Goal: Task Accomplishment & Management: Complete application form

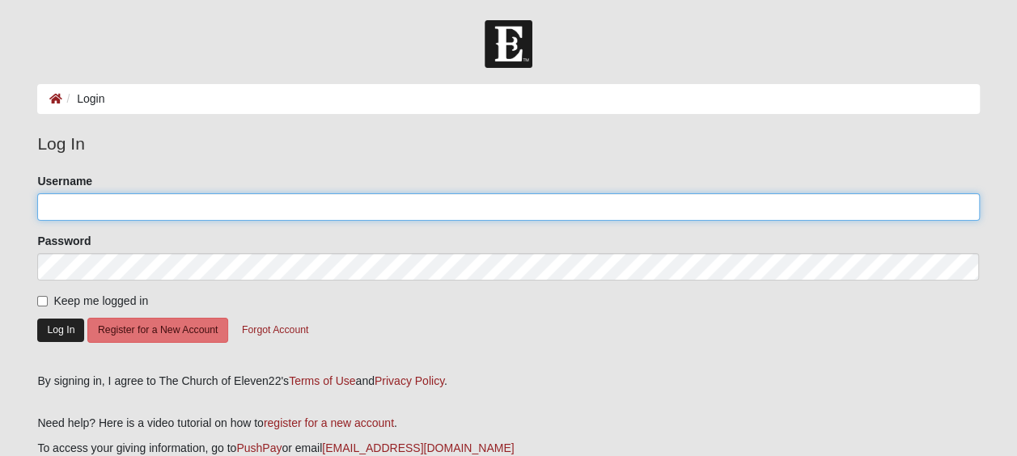
type input "SherryG55"
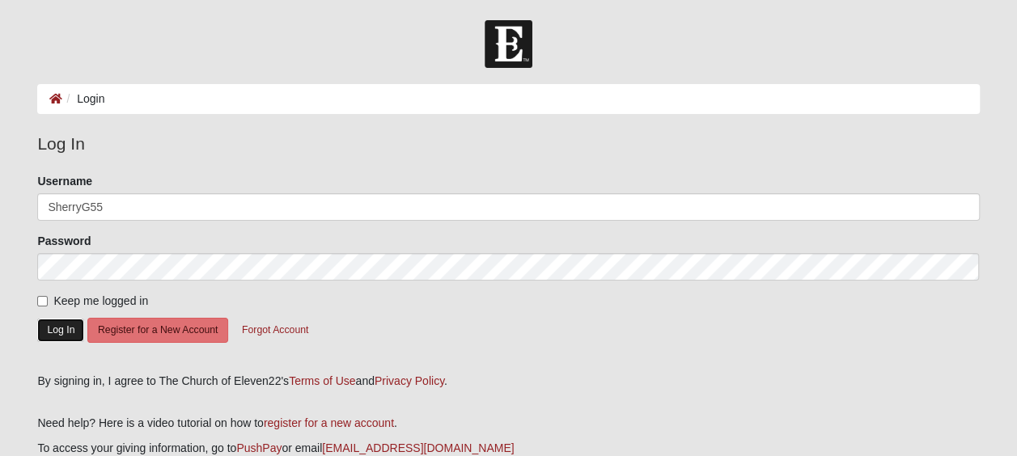
click at [53, 330] on button "Log In" at bounding box center [60, 330] width 47 height 23
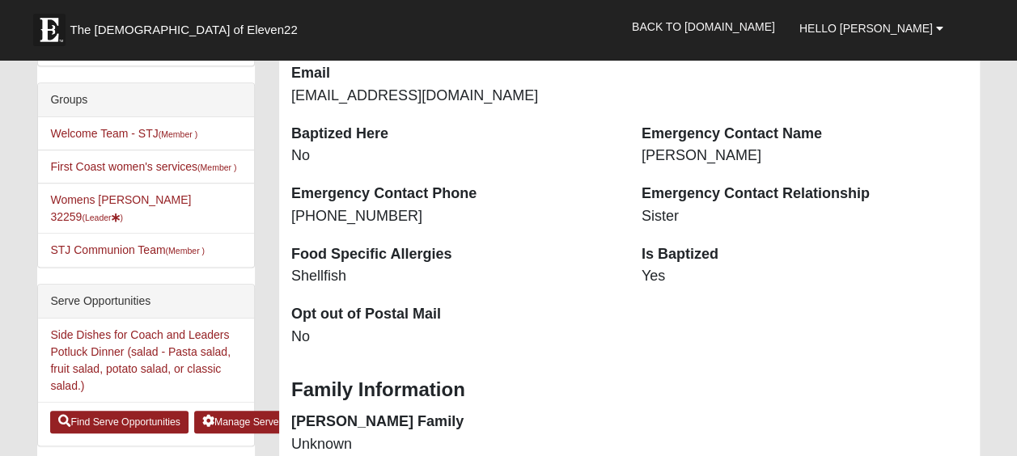
scroll to position [443, 0]
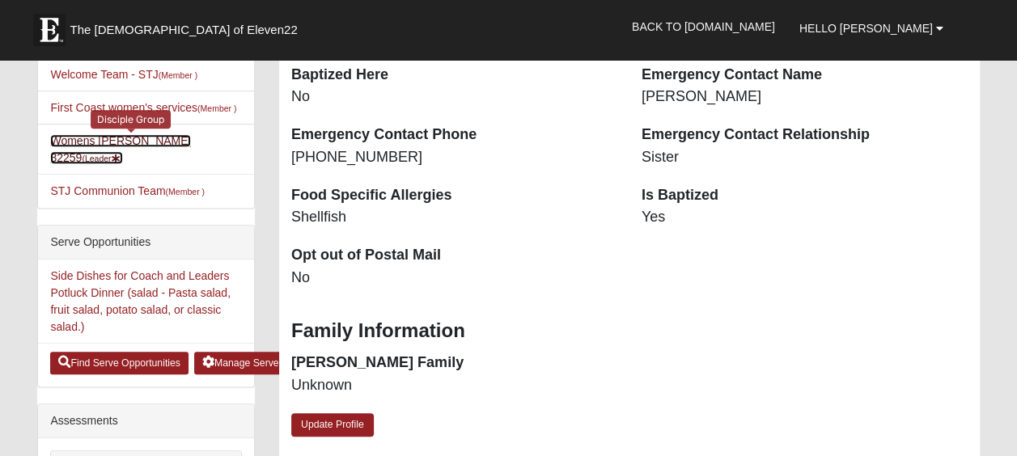
click at [116, 143] on link "Womens [PERSON_NAME] 32259 (Leader )" at bounding box center [120, 149] width 141 height 30
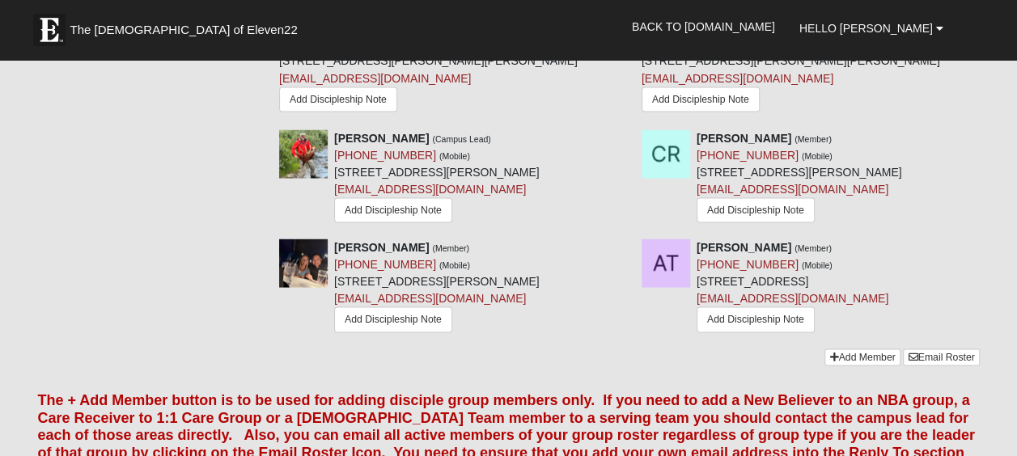
scroll to position [1481, 0]
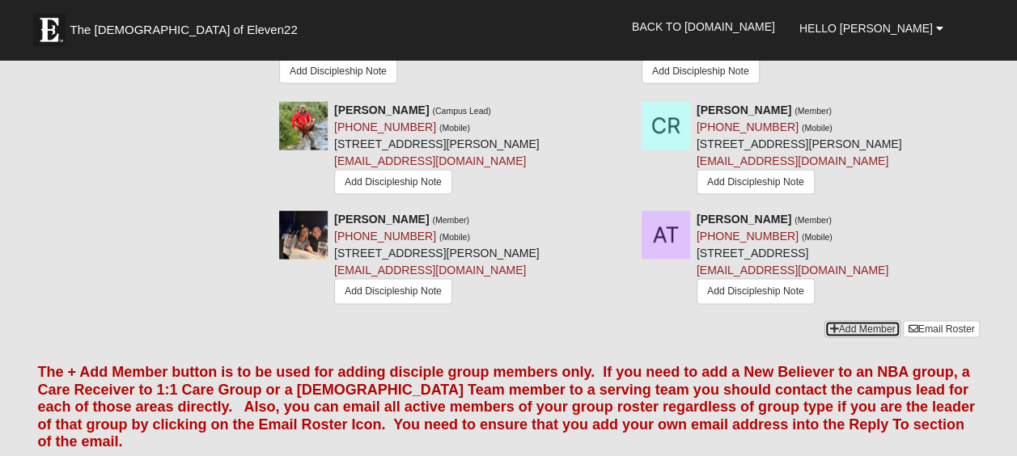
click at [848, 320] on link "Add Member" at bounding box center [861, 328] width 75 height 17
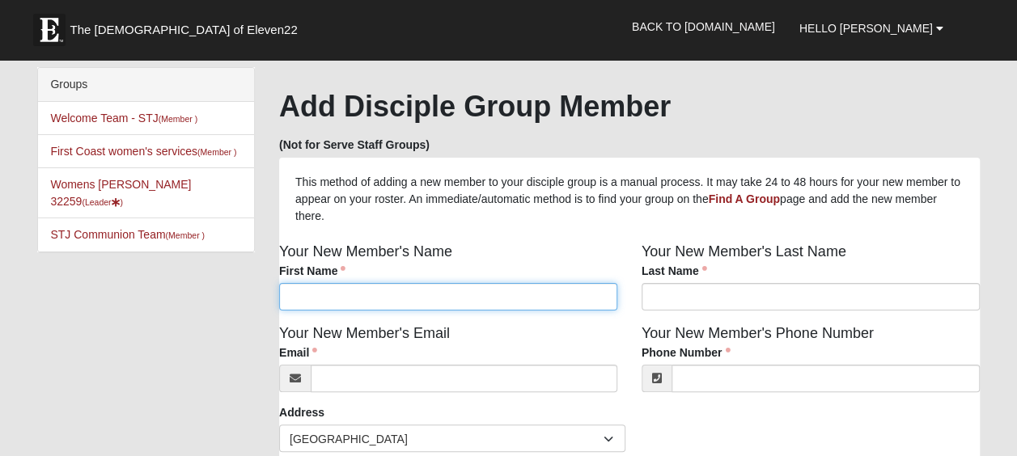
click at [425, 296] on input "First Name" at bounding box center [448, 297] width 338 height 28
type input "Lauren"
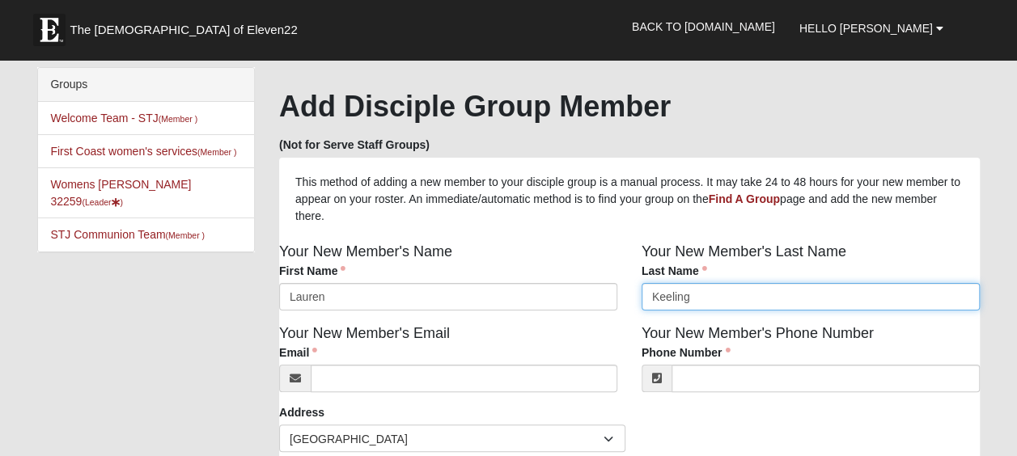
type input "Keeling"
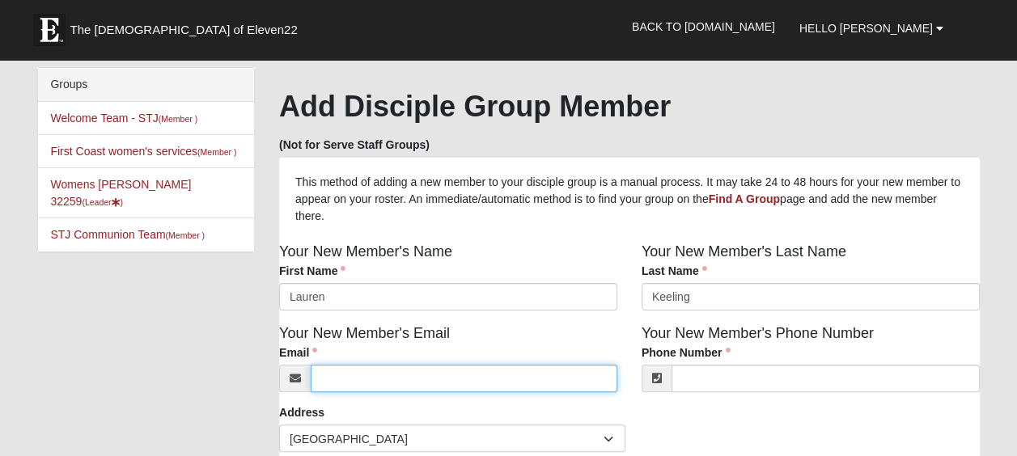
click at [425, 383] on input "Email" at bounding box center [464, 379] width 307 height 28
type input "[EMAIL_ADDRESS][DOMAIN_NAME]"
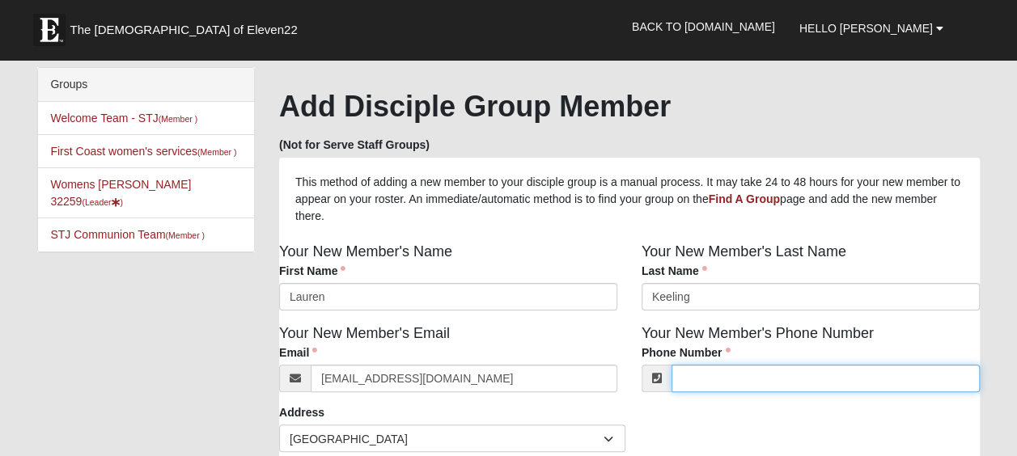
click at [714, 383] on input "Phone Number" at bounding box center [825, 379] width 308 height 28
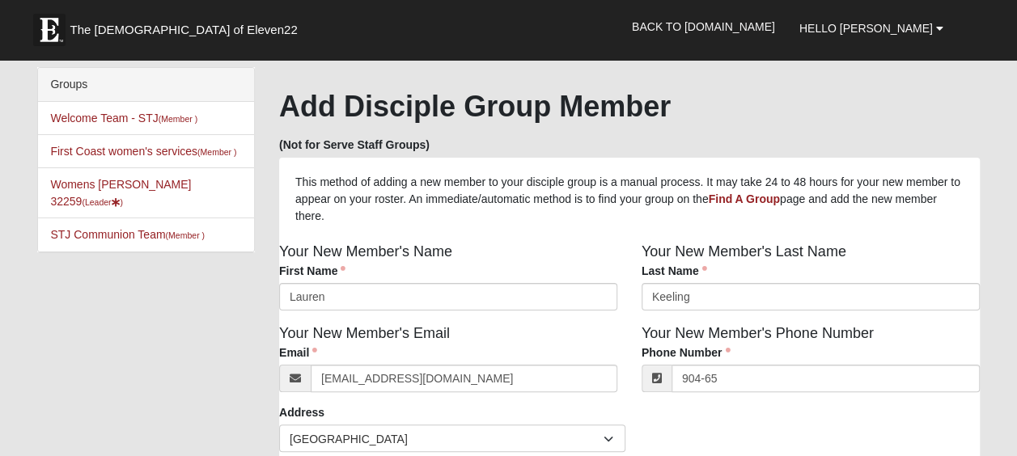
type input "90465"
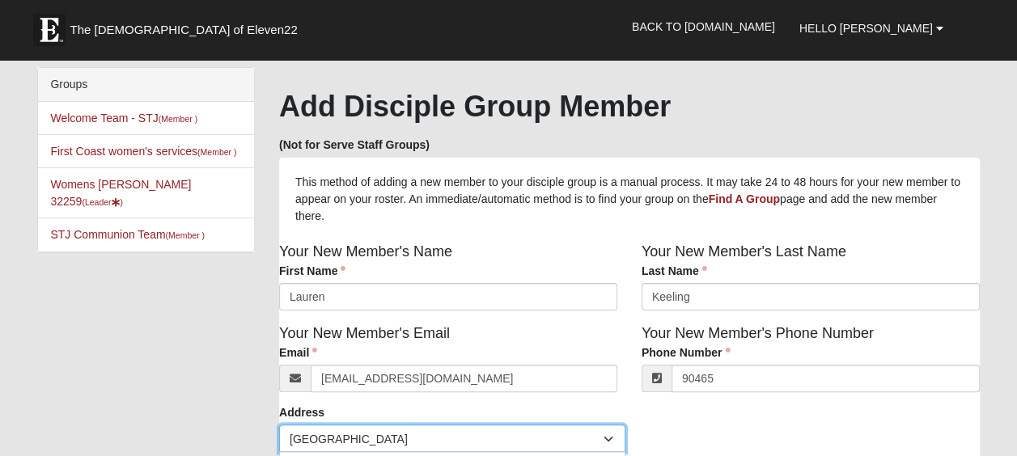
scroll to position [245, 0]
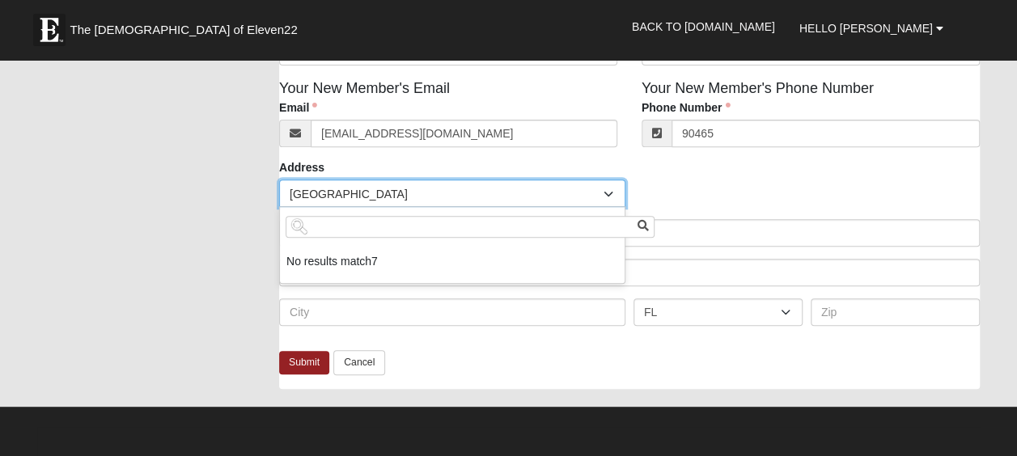
type input "7"
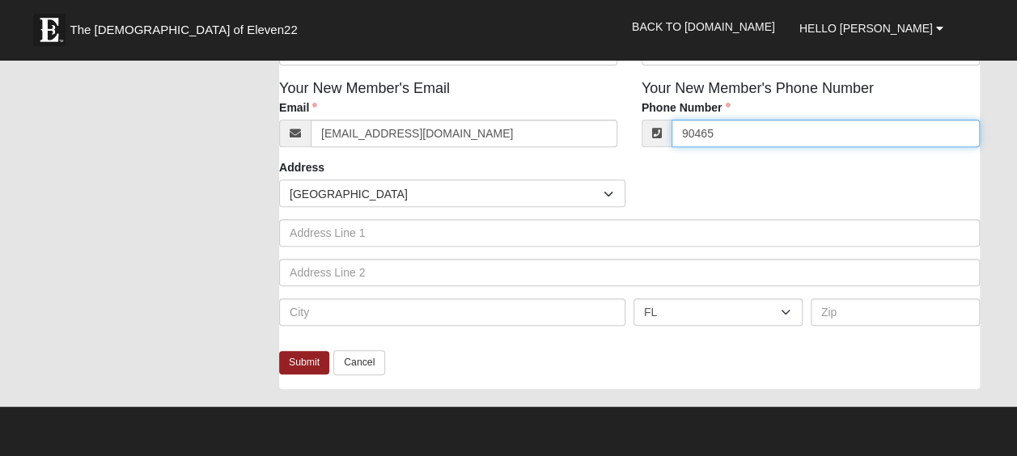
click at [753, 144] on input "90465" at bounding box center [825, 134] width 308 height 28
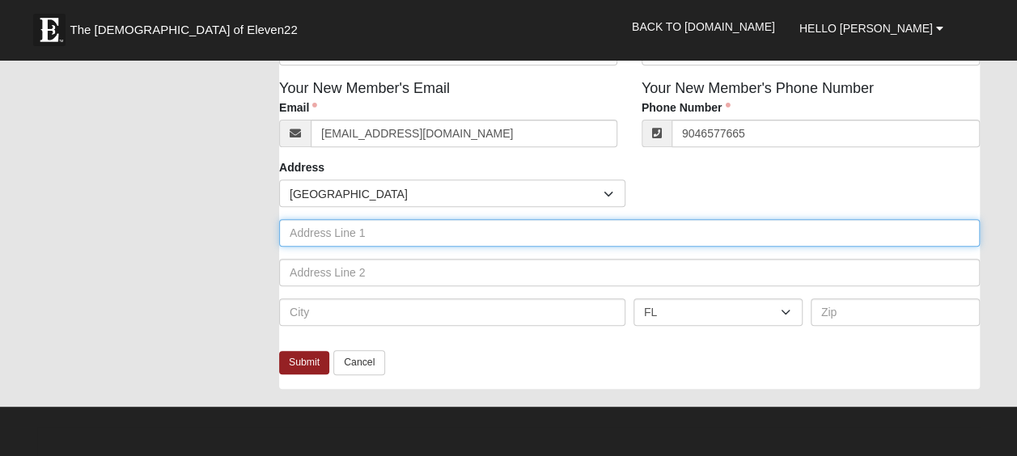
type input "[PHONE_NUMBER]"
click at [397, 235] on input "text" at bounding box center [629, 233] width 701 height 28
type input "104 Silk Grass Pl"
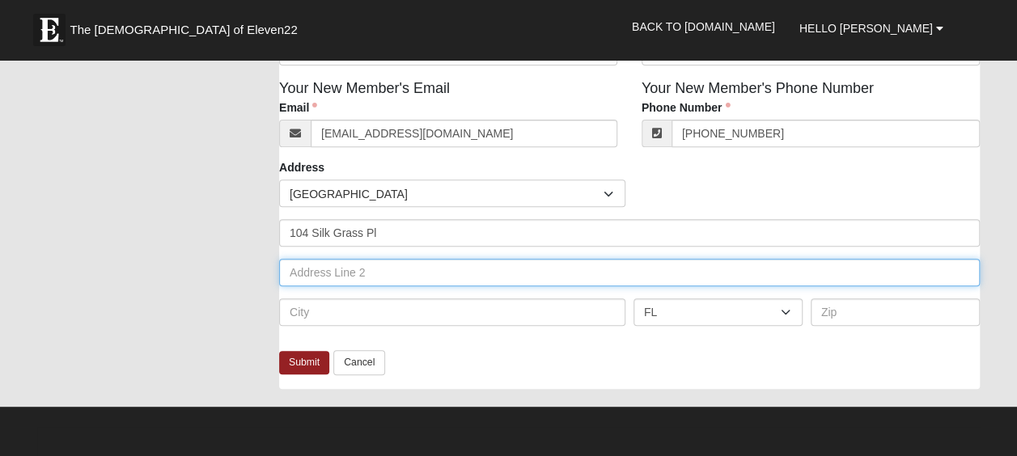
click at [365, 272] on input "text" at bounding box center [629, 273] width 701 height 28
type input "Silk Grass Pl"
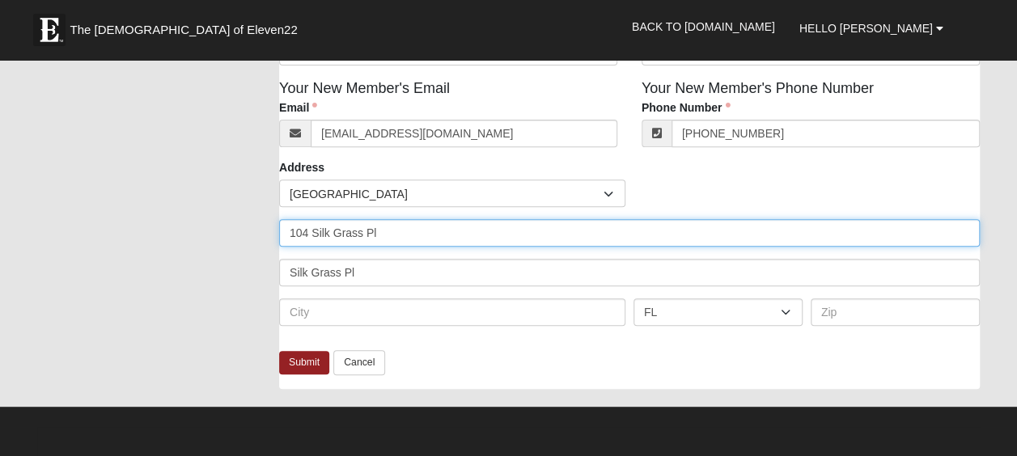
click at [400, 239] on input "104 Silk Grass Pl" at bounding box center [629, 233] width 701 height 28
type input "104"
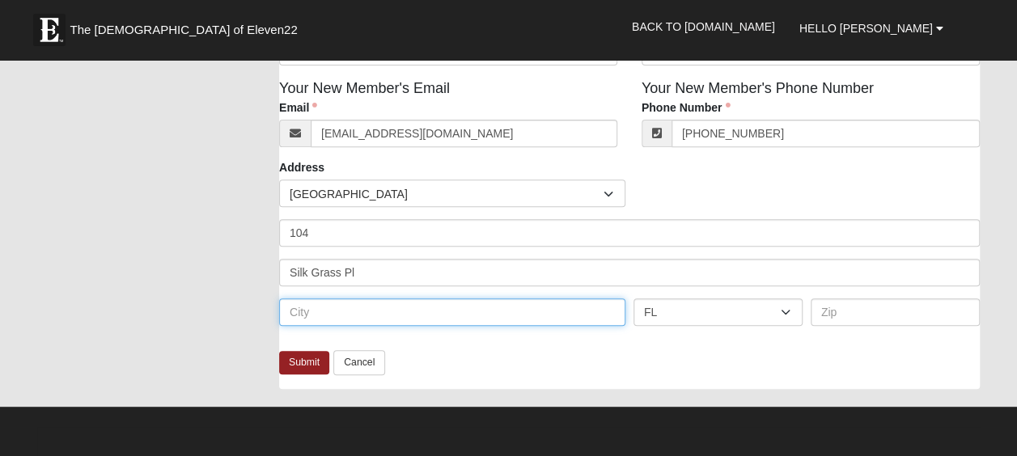
click at [332, 318] on input "text" at bounding box center [452, 313] width 346 height 28
type input "St [PERSON_NAME]"
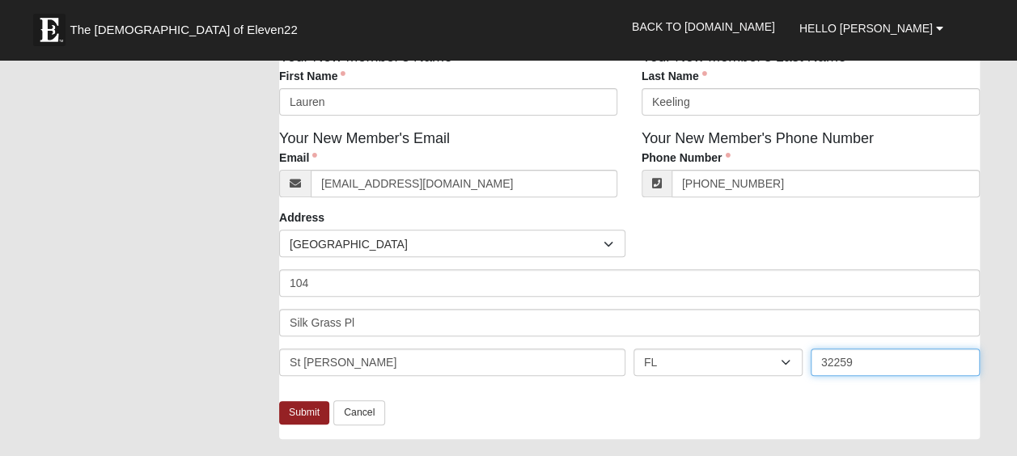
scroll to position [196, 0]
type input "32259"
click at [307, 421] on link "Submit" at bounding box center [304, 411] width 50 height 23
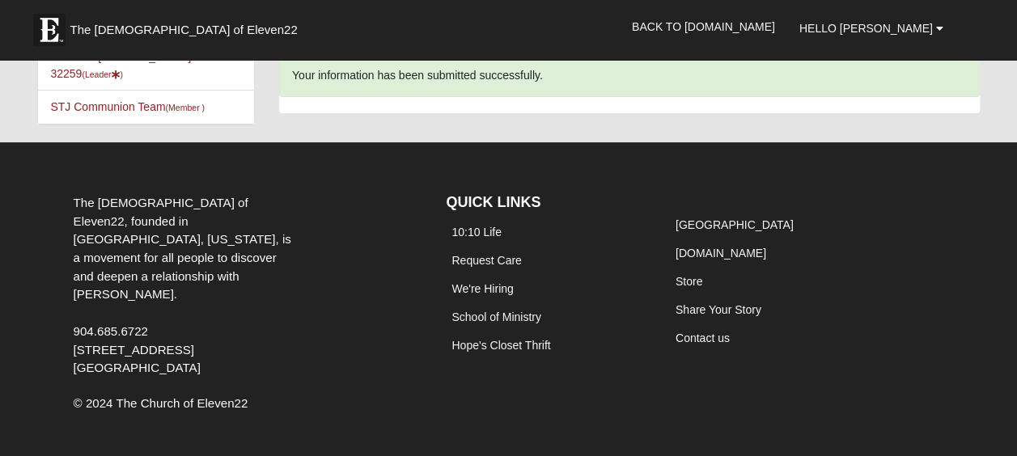
scroll to position [0, 0]
